Goal: Task Accomplishment & Management: Complete application form

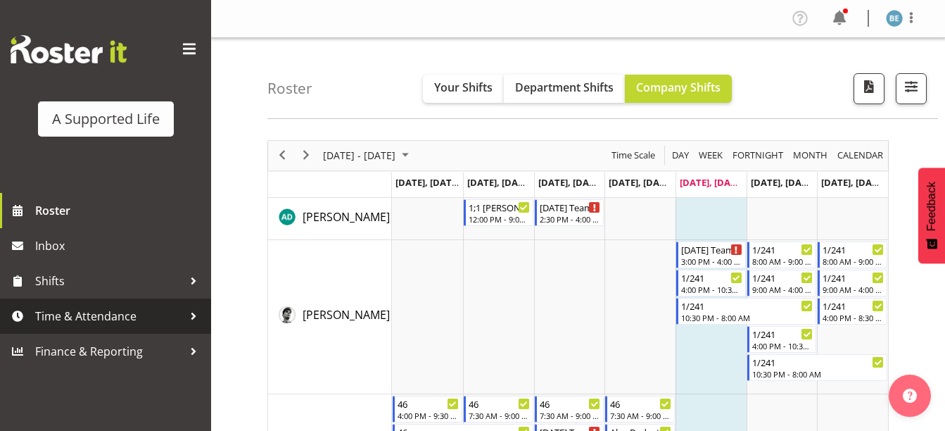
click at [153, 311] on span "Time & Attendance" at bounding box center [109, 315] width 148 height 21
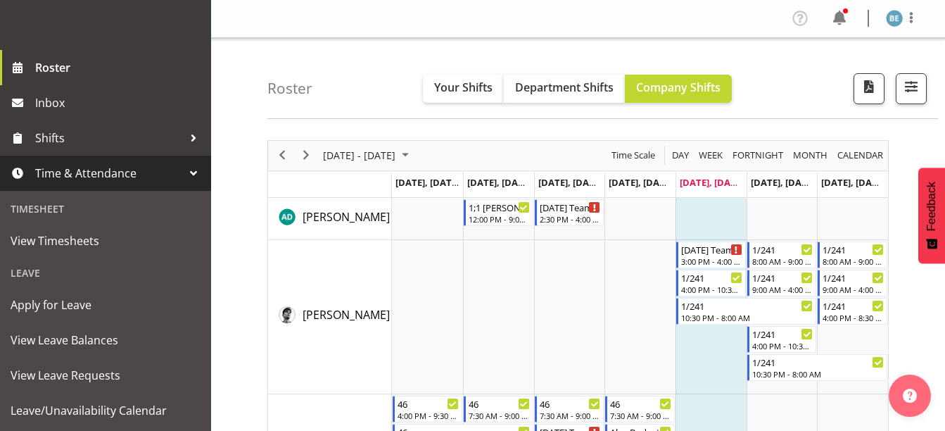
scroll to position [145, 0]
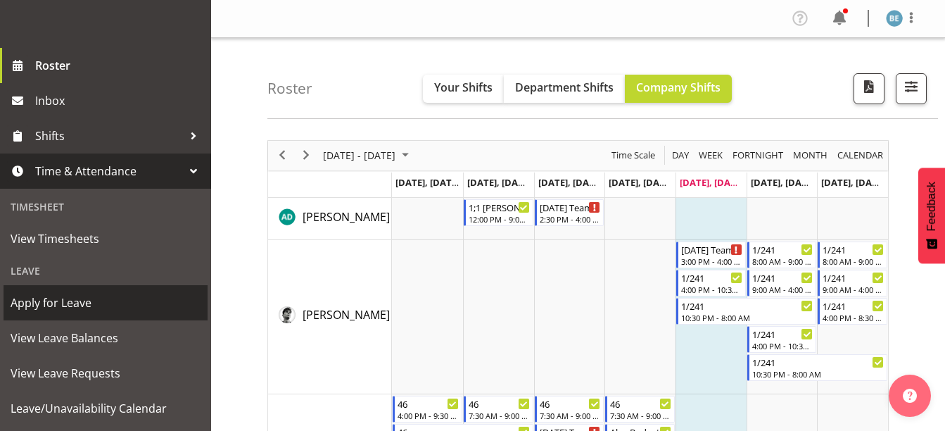
click at [102, 302] on span "Apply for Leave" at bounding box center [106, 302] width 190 height 21
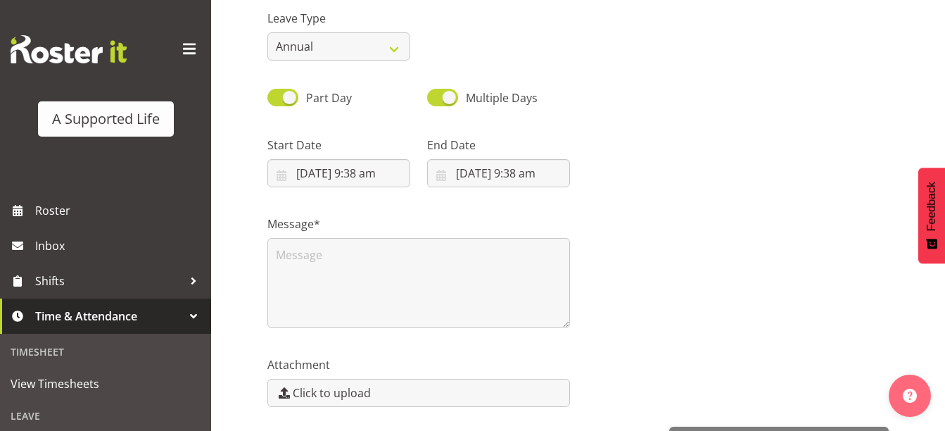
scroll to position [144, 0]
click at [307, 170] on input "15/08/2025, 9:38 am" at bounding box center [338, 172] width 143 height 28
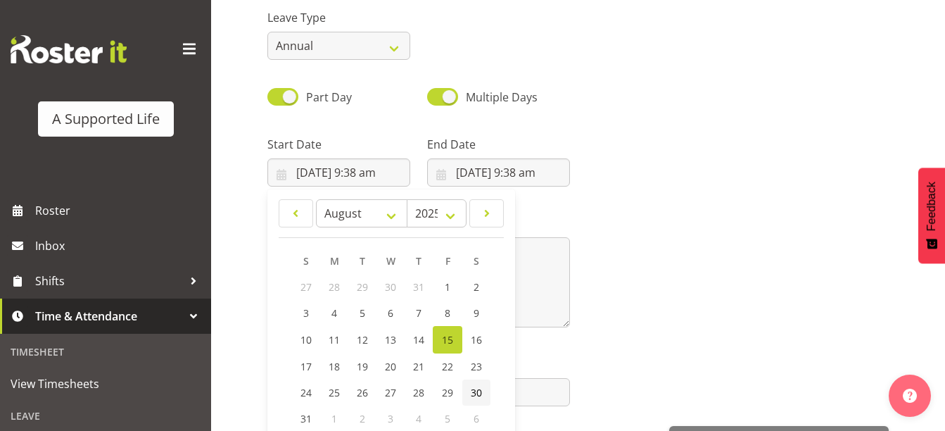
click at [476, 391] on span "30" at bounding box center [476, 392] width 11 height 13
type input "30/08/2025, 9:38 am"
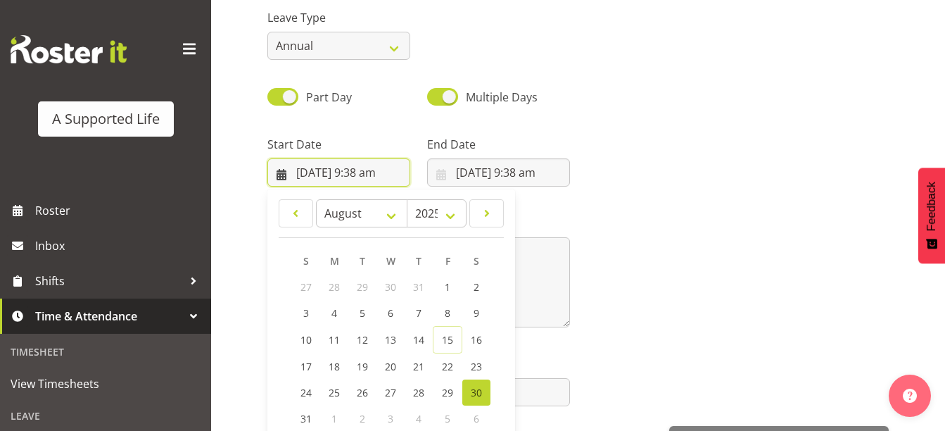
click at [382, 175] on input "30/08/2025, 9:38 am" at bounding box center [338, 172] width 143 height 28
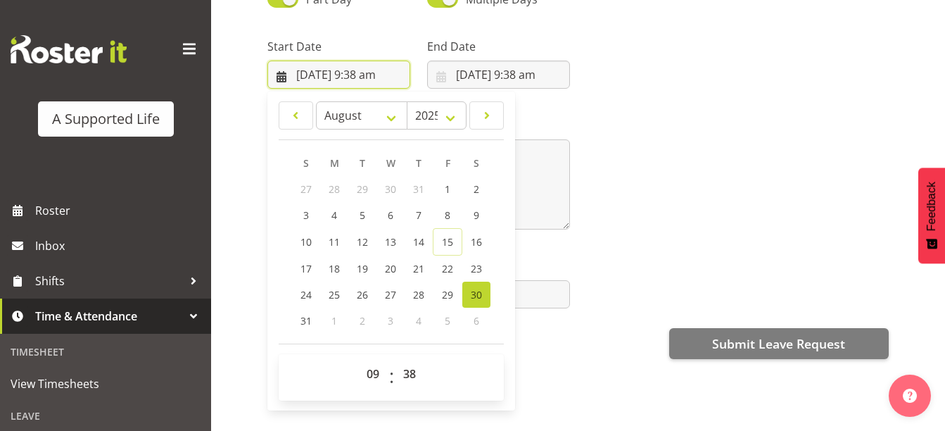
scroll to position [258, 0]
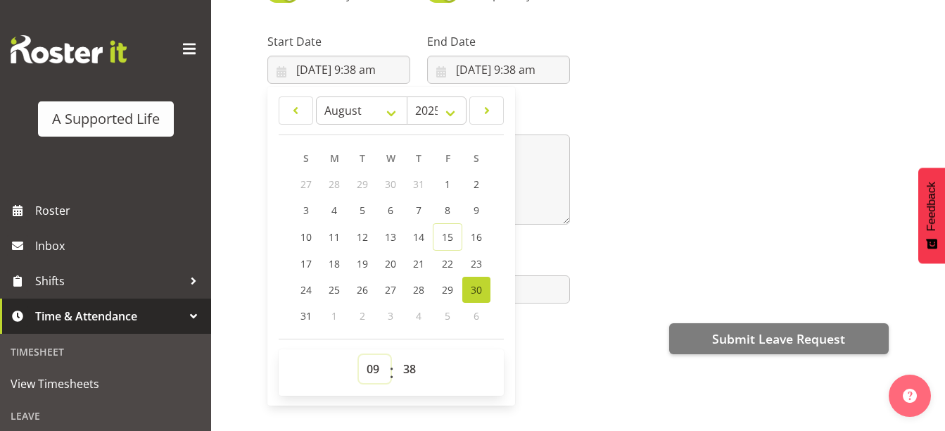
click at [379, 359] on select "00 01 02 03 04 05 06 07 08 09 10 11 12 13 14 15 16 17 18 19 20 21 22 23" at bounding box center [375, 369] width 32 height 28
select select "16"
click at [359, 355] on select "00 01 02 03 04 05 06 07 08 09 10 11 12 13 14 15 16 17 18 19 20 21 22 23" at bounding box center [375, 369] width 32 height 28
type input "30/08/2025, 4:38 pm"
click at [414, 355] on select "00 01 02 03 04 05 06 07 08 09 10 11 12 13 14 15 16 17 18 19 20 21 22 23 24 25 2…" at bounding box center [411, 369] width 32 height 28
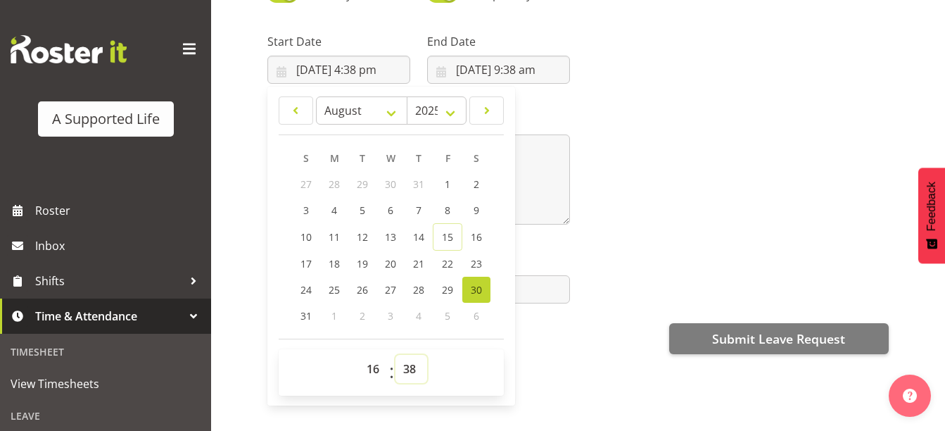
select select "0"
click at [395, 355] on select "00 01 02 03 04 05 06 07 08 09 10 11 12 13 14 15 16 17 18 19 20 21 22 23 24 25 2…" at bounding box center [411, 369] width 32 height 28
type input "30/08/2025, 4:00 pm"
click at [467, 62] on input "15/08/2025, 9:38 am" at bounding box center [498, 70] width 143 height 28
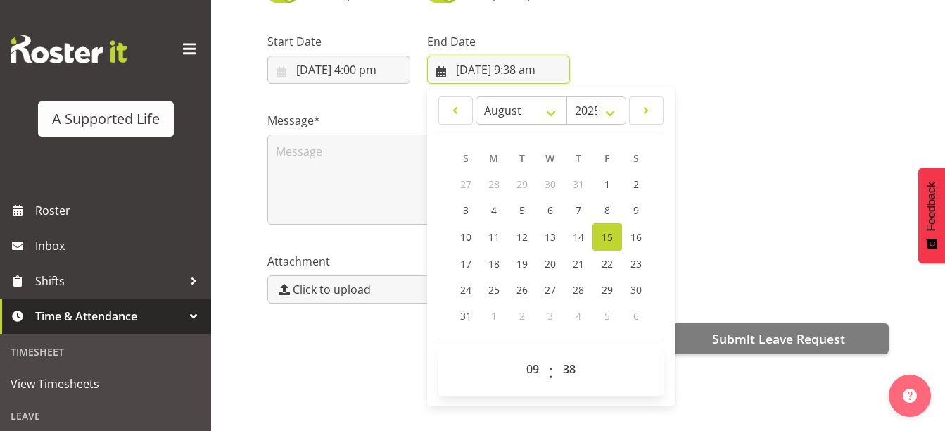
click at [467, 62] on input "15/08/2025, 9:38 am" at bounding box center [498, 70] width 143 height 28
click at [469, 309] on span "31" at bounding box center [465, 315] width 11 height 13
type input "31/08/2025, 9:38 am"
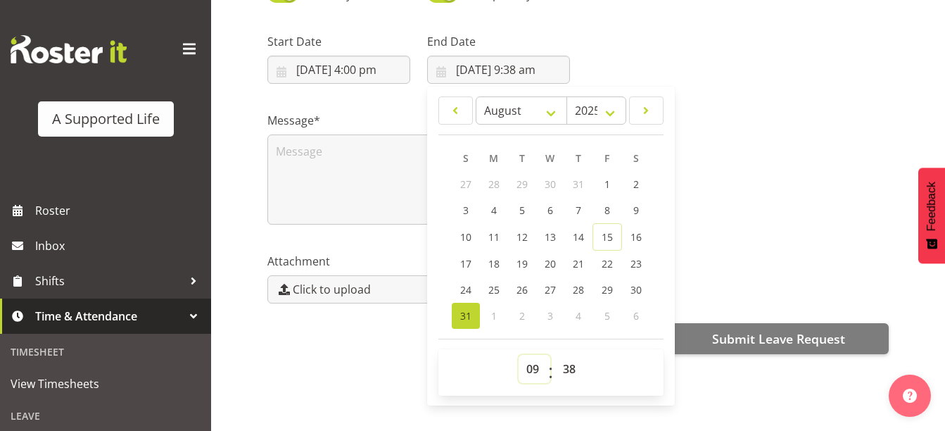
click at [538, 359] on select "00 01 02 03 04 05 06 07 08 09 10 11 12 13 14 15 16 17 18 19 20 21 22 23" at bounding box center [535, 369] width 32 height 28
select select "16"
click at [519, 355] on select "00 01 02 03 04 05 06 07 08 09 10 11 12 13 14 15 16 17 18 19 20 21 22 23" at bounding box center [535, 369] width 32 height 28
type input "31/08/2025, 4:38 pm"
click at [572, 358] on select "00 01 02 03 04 05 06 07 08 09 10 11 12 13 14 15 16 17 18 19 20 21 22 23 24 25 2…" at bounding box center [571, 369] width 32 height 28
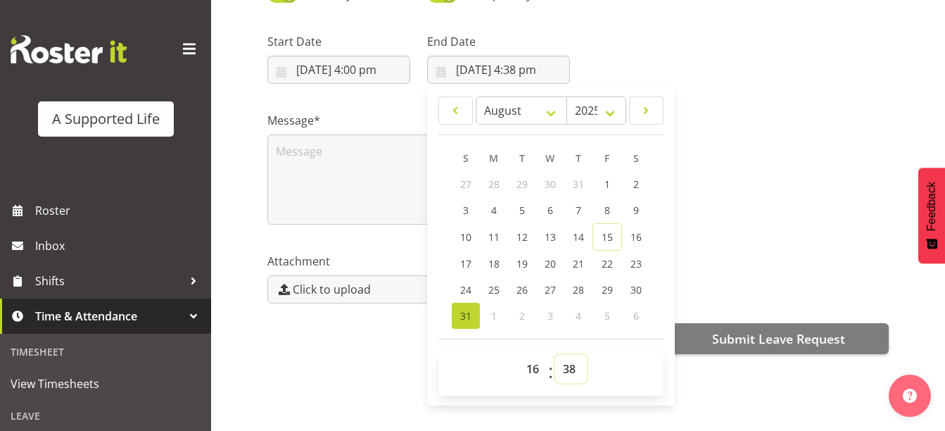
select select "30"
click at [555, 355] on select "00 01 02 03 04 05 06 07 08 09 10 11 12 13 14 15 16 17 18 19 20 21 22 23 24 25 2…" at bounding box center [571, 369] width 32 height 28
type input "31/08/2025, 4:30 pm"
click at [322, 151] on textarea at bounding box center [418, 179] width 303 height 90
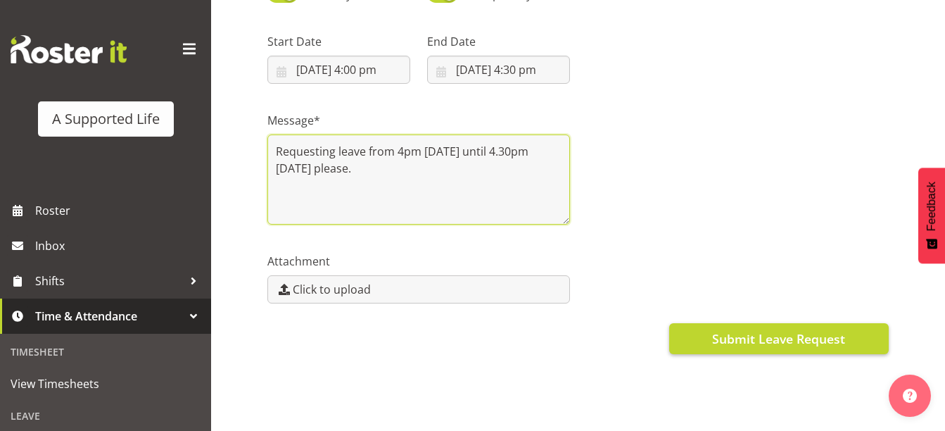
type textarea "Requesting leave from 4pm Saturday until 4.30pm Sunday please."
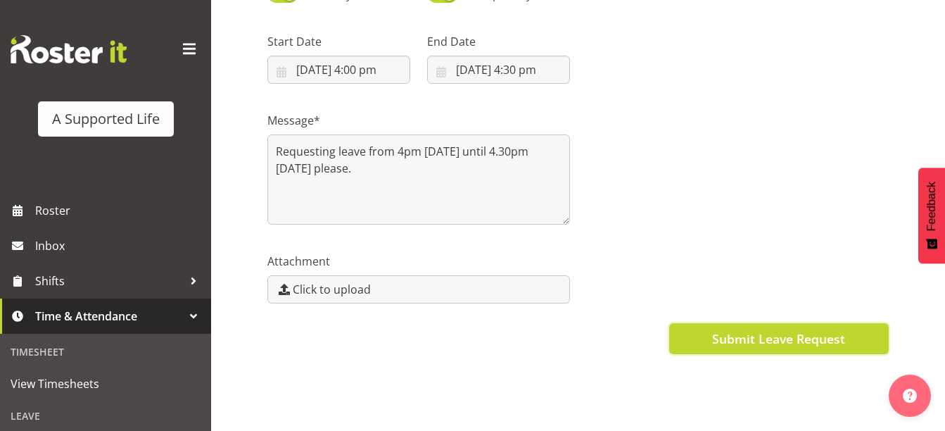
click at [692, 324] on button "Submit Leave Request" at bounding box center [779, 338] width 220 height 31
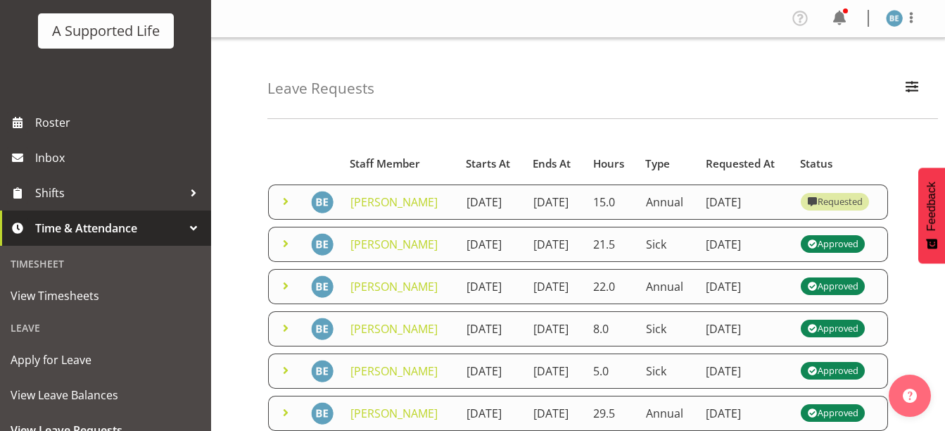
scroll to position [93, 0]
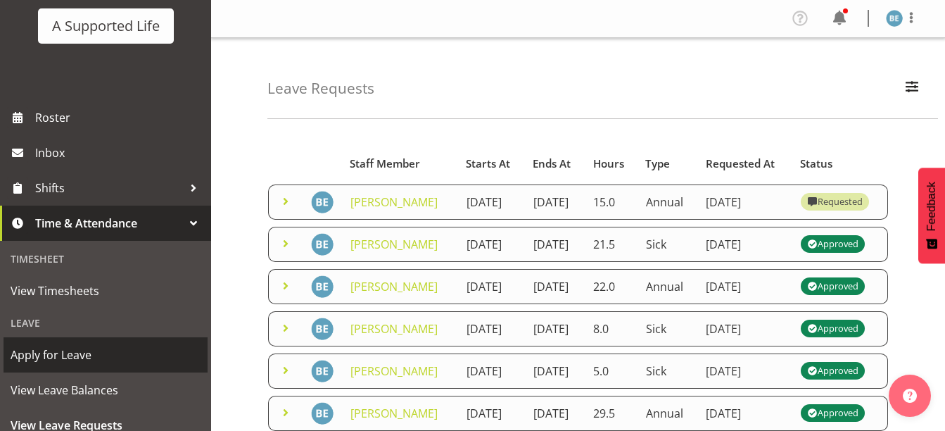
click at [85, 358] on span "Apply for Leave" at bounding box center [106, 354] width 190 height 21
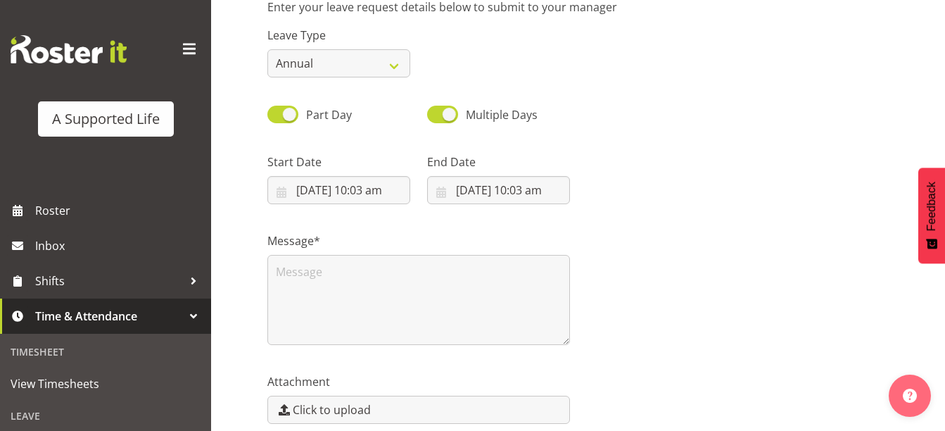
scroll to position [132, 0]
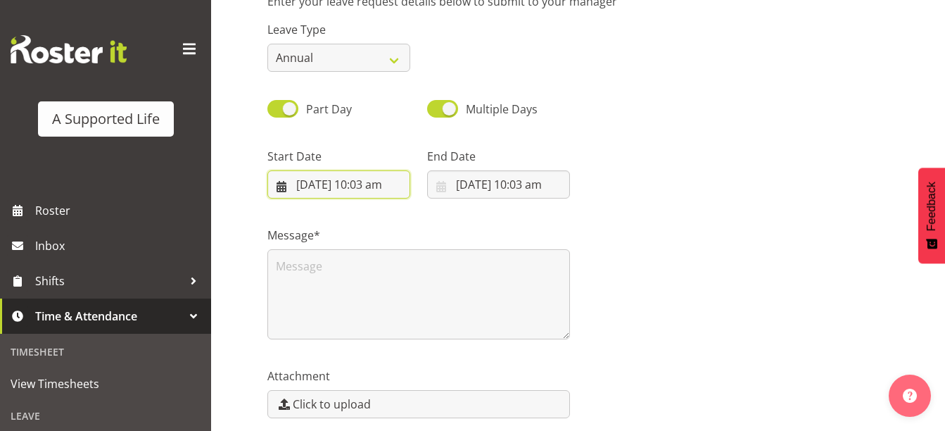
click at [336, 190] on input "15/08/2025, 10:03 am" at bounding box center [338, 184] width 143 height 28
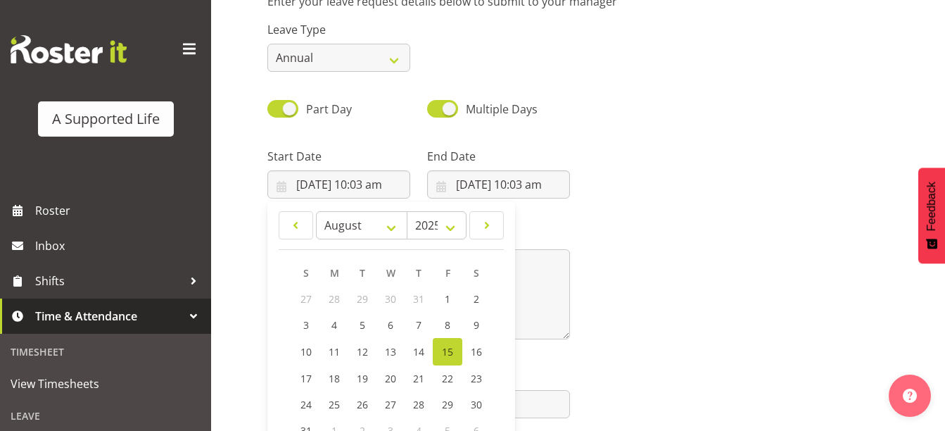
click at [747, 100] on div "Part Day Multiple Days" at bounding box center [578, 104] width 638 height 48
